Goal: Task Accomplishment & Management: Complete application form

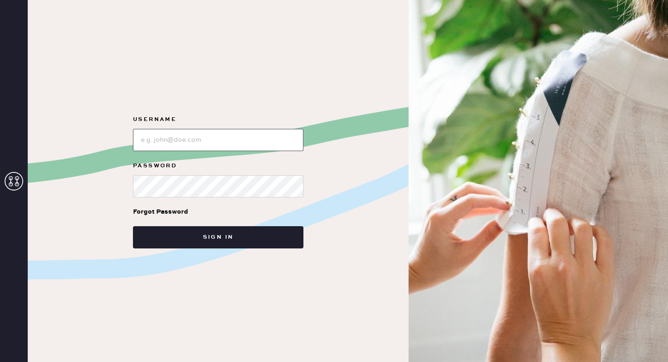
click at [265, 146] on input "loginName" at bounding box center [218, 140] width 170 height 22
type input "reformationsoho"
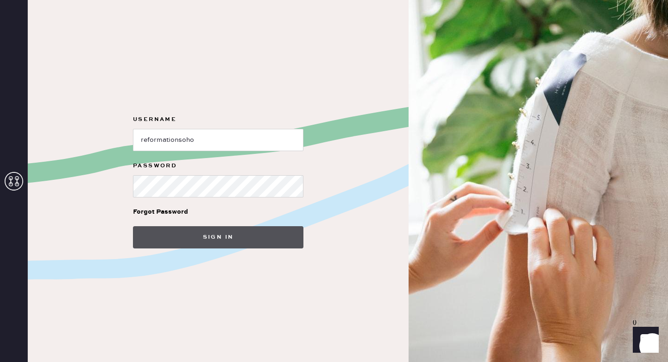
click at [268, 232] on button "Sign in" at bounding box center [218, 237] width 170 height 22
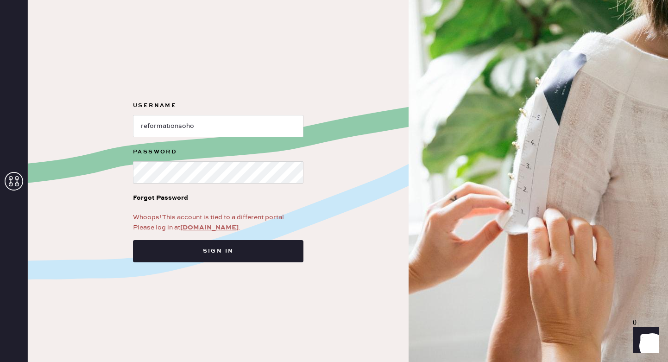
click at [217, 226] on link "app.hemster.co" at bounding box center [209, 227] width 58 height 8
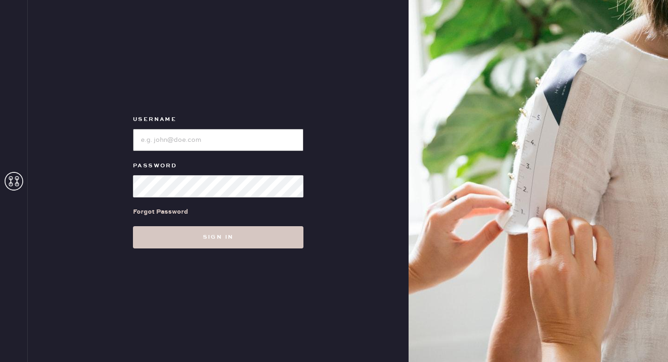
type input "reformationsoho"
click at [214, 254] on div "Username Password Forgot Password Sign in" at bounding box center [218, 181] width 381 height 362
click at [214, 249] on div "Username Password Forgot Password Sign in" at bounding box center [218, 181] width 381 height 362
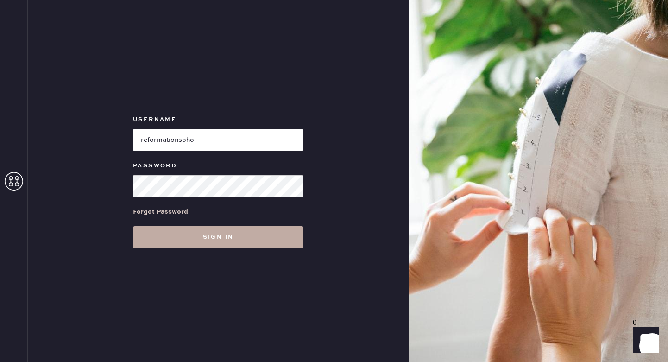
click at [214, 242] on button "Sign in" at bounding box center [218, 237] width 170 height 22
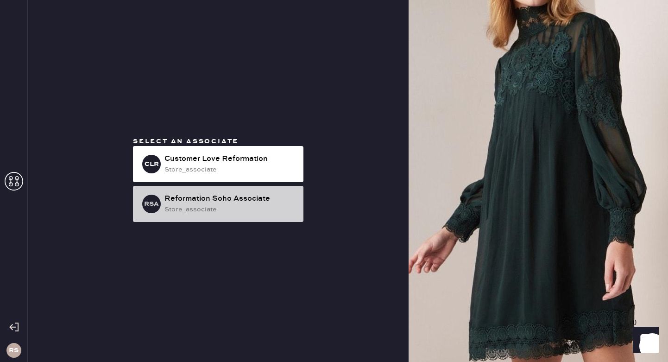
click at [219, 204] on div "store_associate" at bounding box center [230, 209] width 132 height 10
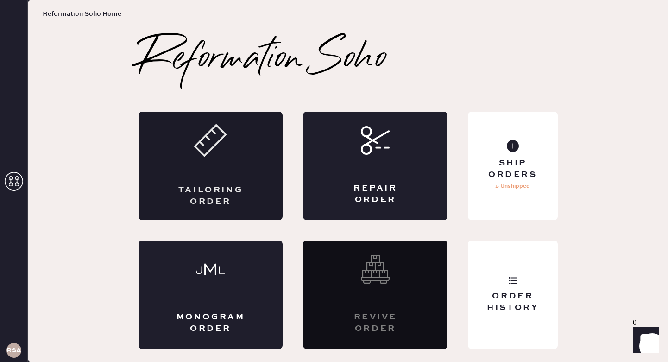
click at [217, 190] on div "Tailoring Order" at bounding box center [211, 195] width 70 height 23
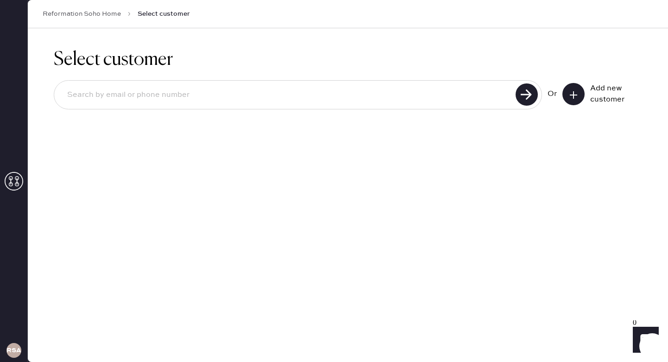
click at [353, 97] on input at bounding box center [286, 94] width 453 height 21
type input "3025216582"
click at [527, 93] on use at bounding box center [526, 94] width 22 height 22
click at [581, 92] on button at bounding box center [573, 94] width 22 height 22
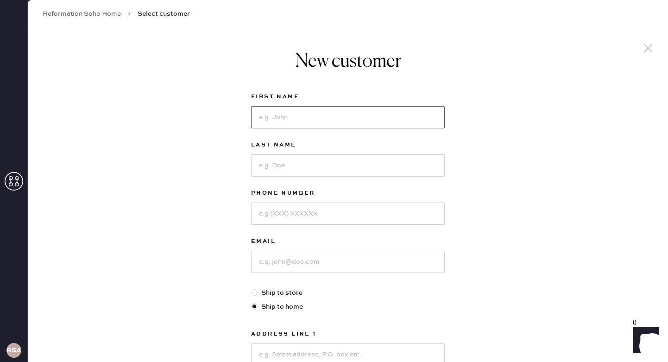
click at [282, 116] on input at bounding box center [348, 117] width 194 height 22
type input "F"
type input "[PERSON_NAME]"
click at [306, 163] on input at bounding box center [348, 165] width 194 height 22
type input "Rice"
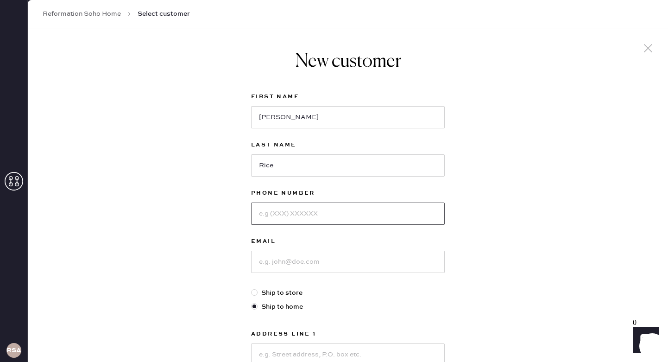
click at [308, 214] on input at bounding box center [348, 213] width 194 height 22
type input "3025216582"
click at [342, 260] on input at bounding box center [348, 262] width 194 height 22
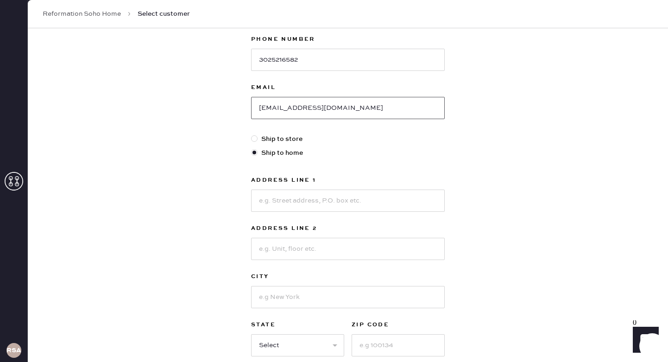
scroll to position [153, 0]
type input "[EMAIL_ADDRESS][DOMAIN_NAME]"
click at [357, 207] on input at bounding box center [348, 201] width 194 height 22
type input "[STREET_ADDRESS]"
click at [329, 251] on input at bounding box center [348, 249] width 194 height 22
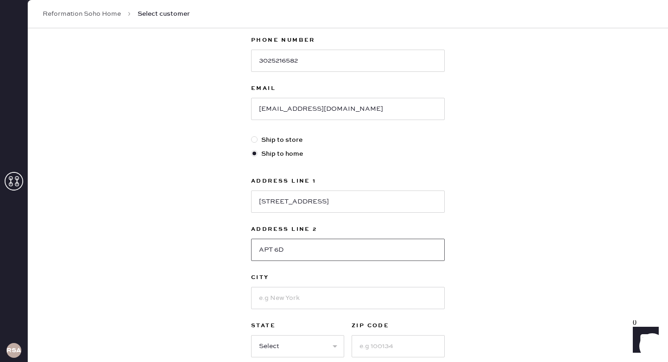
type input "APT 6D"
click at [334, 301] on input at bounding box center [348, 298] width 194 height 22
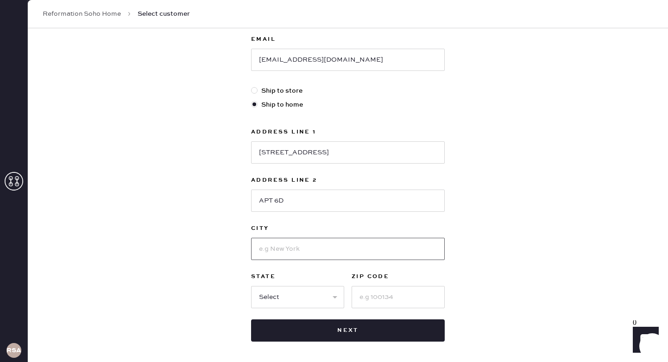
scroll to position [201, 0]
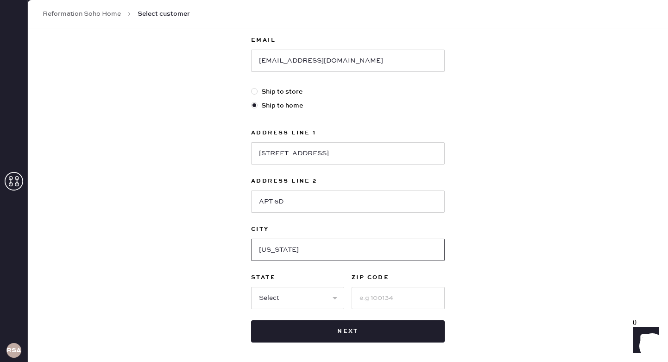
type input "[US_STATE]"
click at [322, 298] on select "Select AK AL AR AZ CA CO CT [GEOGRAPHIC_DATA] DE FL [GEOGRAPHIC_DATA] HI [GEOGR…" at bounding box center [297, 298] width 93 height 22
select select "NY"
click at [251, 287] on select "Select AK AL AR AZ CA CO CT [GEOGRAPHIC_DATA] DE FL [GEOGRAPHIC_DATA] HI [GEOGR…" at bounding box center [297, 298] width 93 height 22
click at [400, 295] on input at bounding box center [397, 298] width 93 height 22
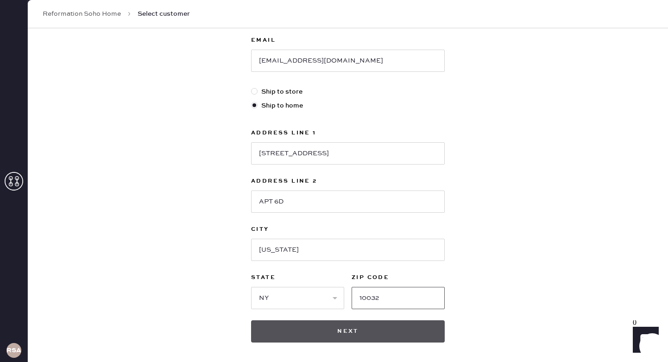
type input "10032"
click at [374, 336] on button "Next" at bounding box center [348, 331] width 194 height 22
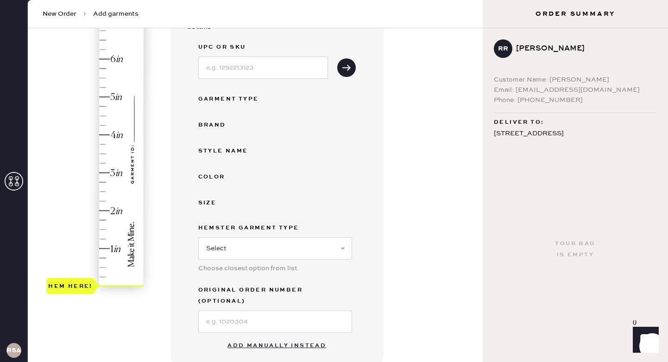
scroll to position [138, 0]
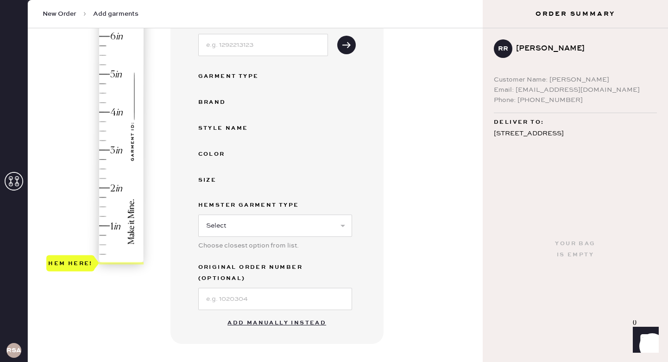
click at [289, 314] on button "Add manually instead" at bounding box center [277, 323] width 110 height 19
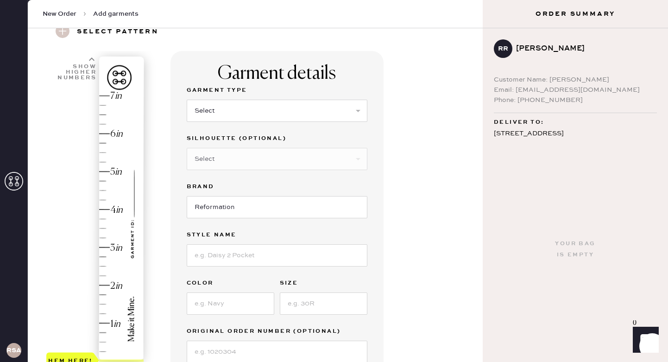
scroll to position [27, 0]
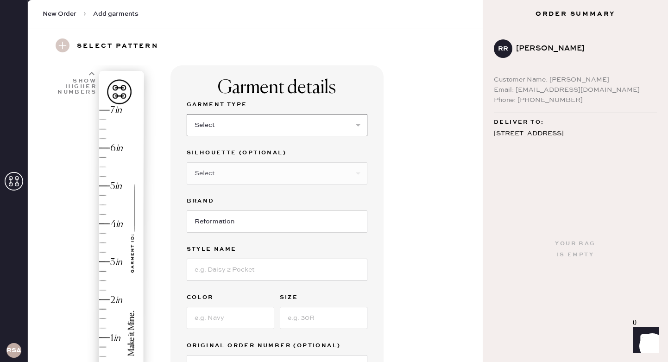
click at [269, 123] on select "Select Basic Skirt Jeans Leggings Pants Shorts Basic Sleeved Dress Basic Sleeve…" at bounding box center [277, 125] width 181 height 22
select select "2"
click at [187, 114] on select "Select Basic Skirt Jeans Leggings Pants Shorts Basic Sleeved Dress Basic Sleeve…" at bounding box center [277, 125] width 181 height 22
click at [296, 179] on select "Select Shorts Cropped Flare Boot Cut Straight Skinny Other" at bounding box center [277, 173] width 181 height 22
click at [187, 162] on select "Select Shorts Cropped Flare Boot Cut Straight Skinny Other" at bounding box center [277, 173] width 181 height 22
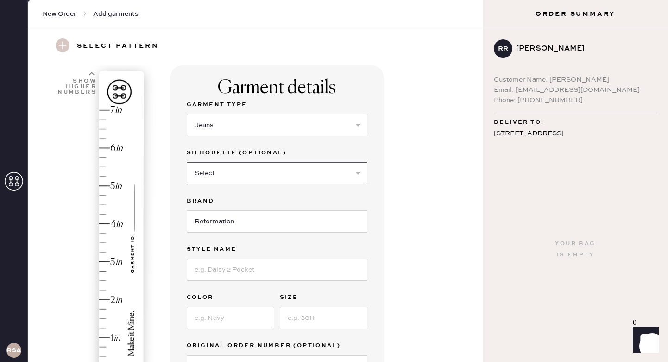
click at [295, 170] on select "Select Shorts Cropped Flare Boot Cut Straight Skinny Other" at bounding box center [277, 173] width 181 height 22
click at [187, 162] on select "Select Shorts Cropped Flare Boot Cut Straight Skinny Other" at bounding box center [277, 173] width 181 height 22
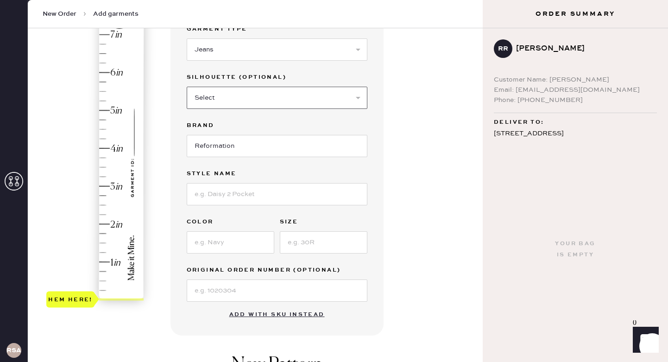
scroll to position [104, 0]
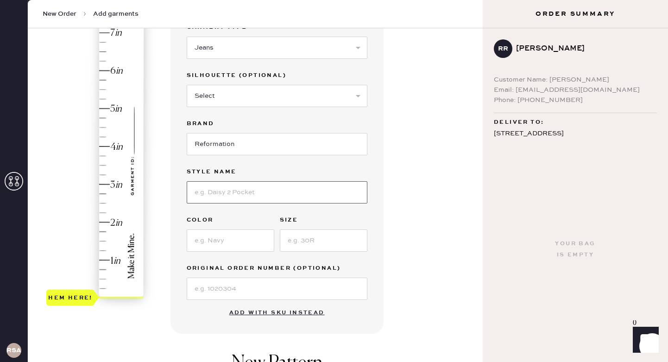
click at [287, 199] on input at bounding box center [277, 192] width 181 height 22
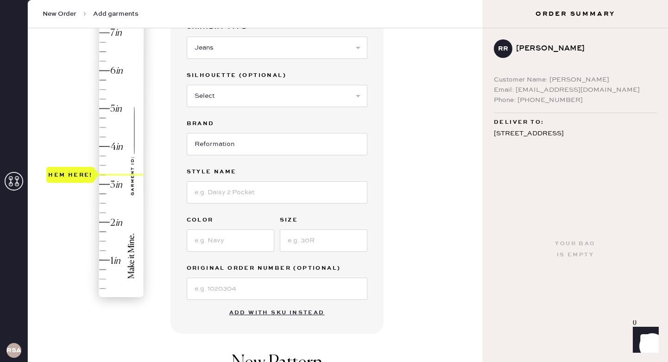
type input "4.25"
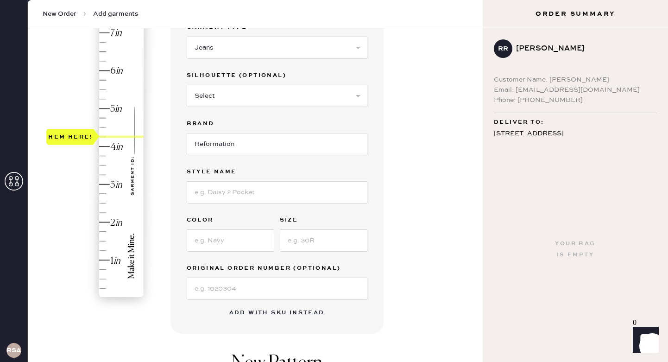
drag, startPoint x: 85, startPoint y: 294, endPoint x: 102, endPoint y: 138, distance: 157.1
click at [102, 138] on div "Hem here!" at bounding box center [95, 165] width 99 height 273
click at [208, 194] on input at bounding box center [277, 192] width 181 height 22
click at [223, 255] on div "Garment Type Select Basic Skirt Jeans Leggings Pants Shorts Basic Sleeved Dress…" at bounding box center [277, 161] width 181 height 278
click at [228, 192] on input at bounding box center [277, 192] width 181 height 22
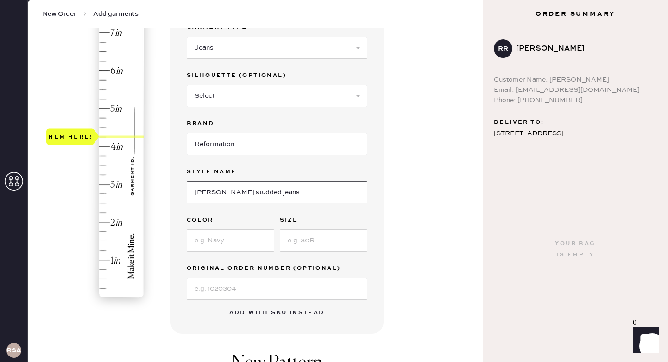
type input "[PERSON_NAME] studded jeans"
click at [312, 241] on input at bounding box center [324, 240] width 88 height 22
type input "33"
click at [223, 253] on div "Garment Type Select Basic Skirt Jeans Leggings Pants Shorts Basic Sleeved Dress…" at bounding box center [277, 161] width 181 height 278
click at [218, 235] on input "c" at bounding box center [231, 240] width 88 height 22
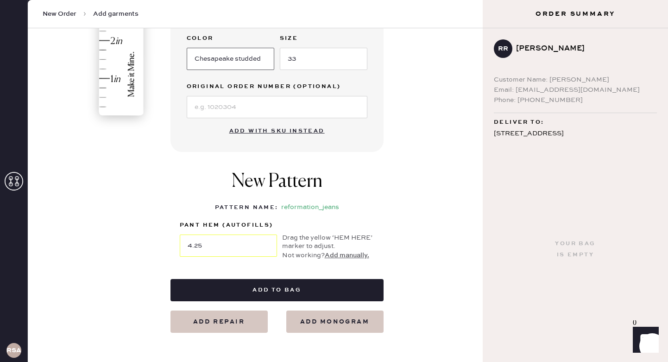
scroll to position [325, 0]
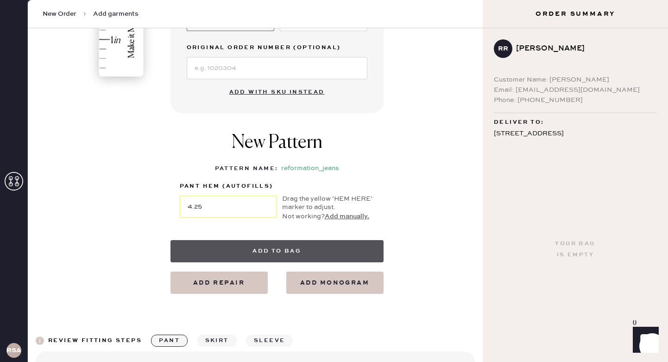
type input "Chesapeake studded"
click at [344, 253] on button "Add to bag" at bounding box center [276, 251] width 213 height 22
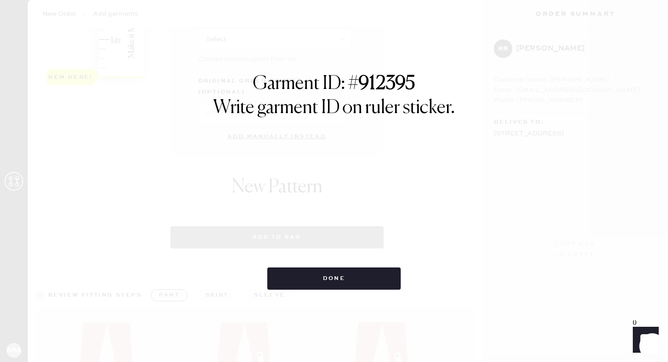
select select "2"
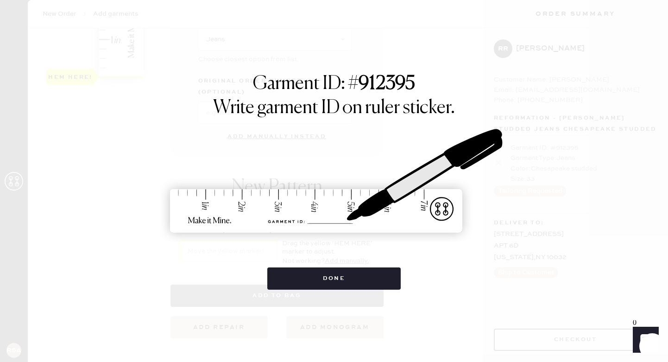
click at [344, 253] on img at bounding box center [333, 181] width 347 height 153
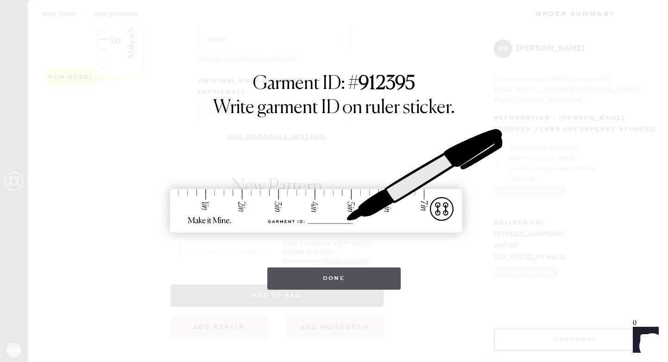
click at [380, 279] on button "Done" at bounding box center [334, 278] width 134 height 22
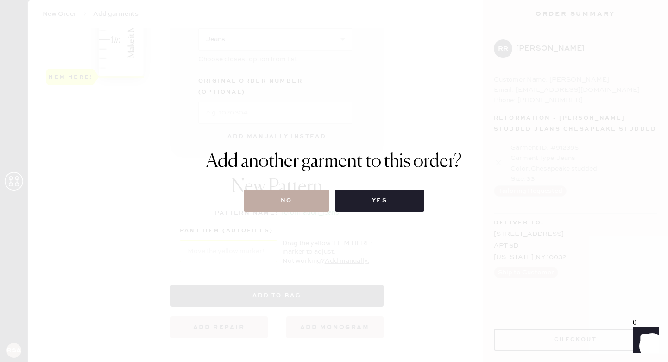
click at [308, 208] on button "No" at bounding box center [287, 200] width 86 height 22
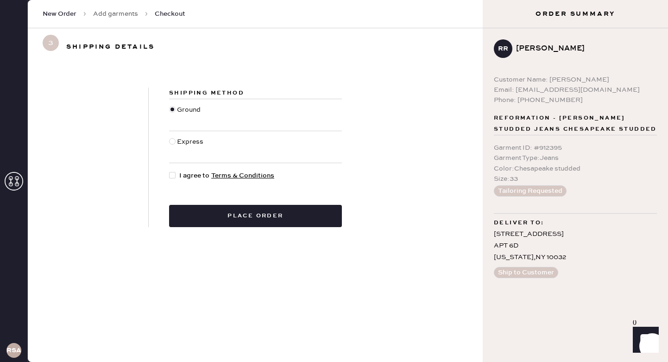
click at [199, 172] on span "I agree to Terms & Conditions" at bounding box center [226, 175] width 95 height 10
click at [169, 171] on input "I agree to Terms & Conditions" at bounding box center [169, 170] width 0 height 0
checkbox input "true"
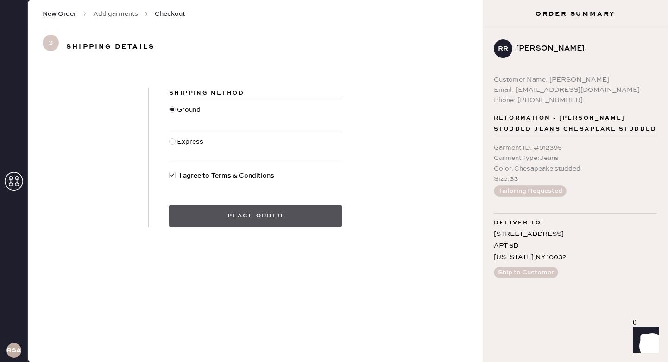
click at [222, 226] on button "Place order" at bounding box center [255, 216] width 173 height 22
